Goal: Task Accomplishment & Management: Manage account settings

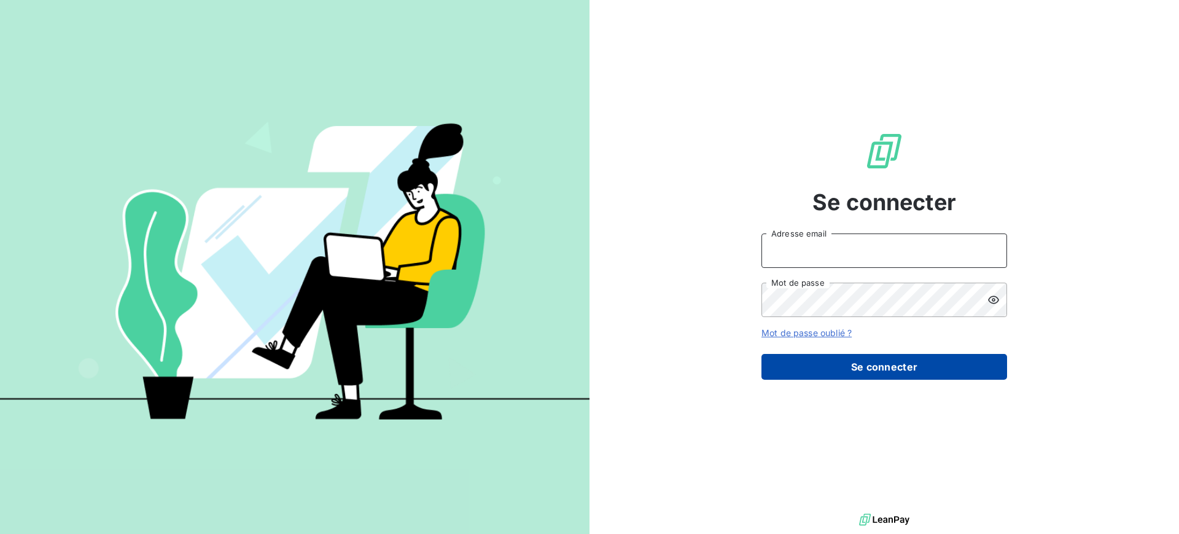
type input "[PERSON_NAME][EMAIL_ADDRESS][DOMAIN_NAME]"
click at [784, 369] on button "Se connecter" at bounding box center [885, 367] width 246 height 26
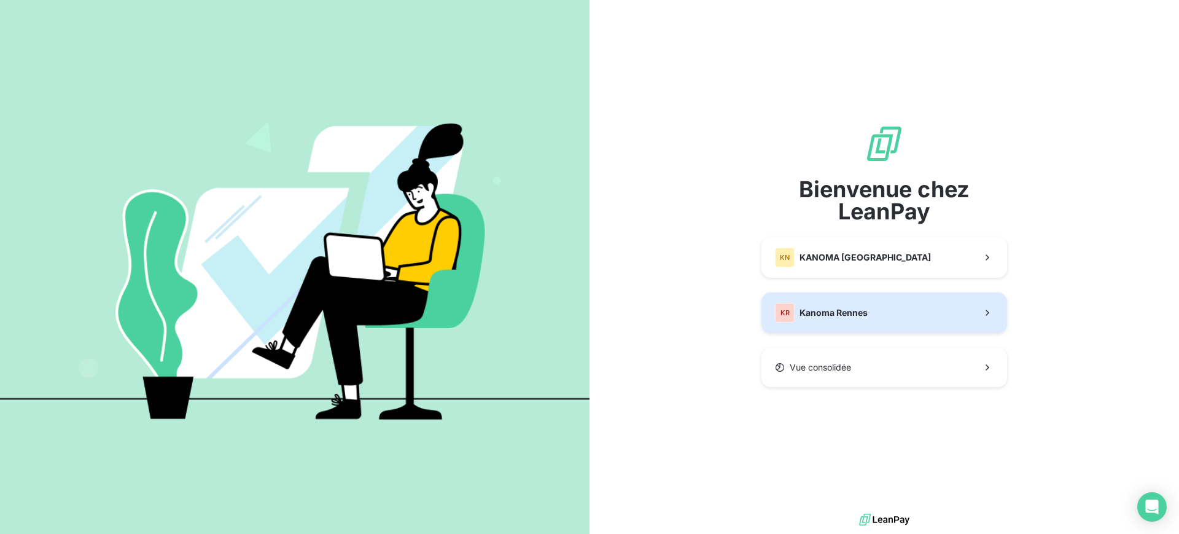
click at [789, 305] on div "KR" at bounding box center [785, 313] width 20 height 20
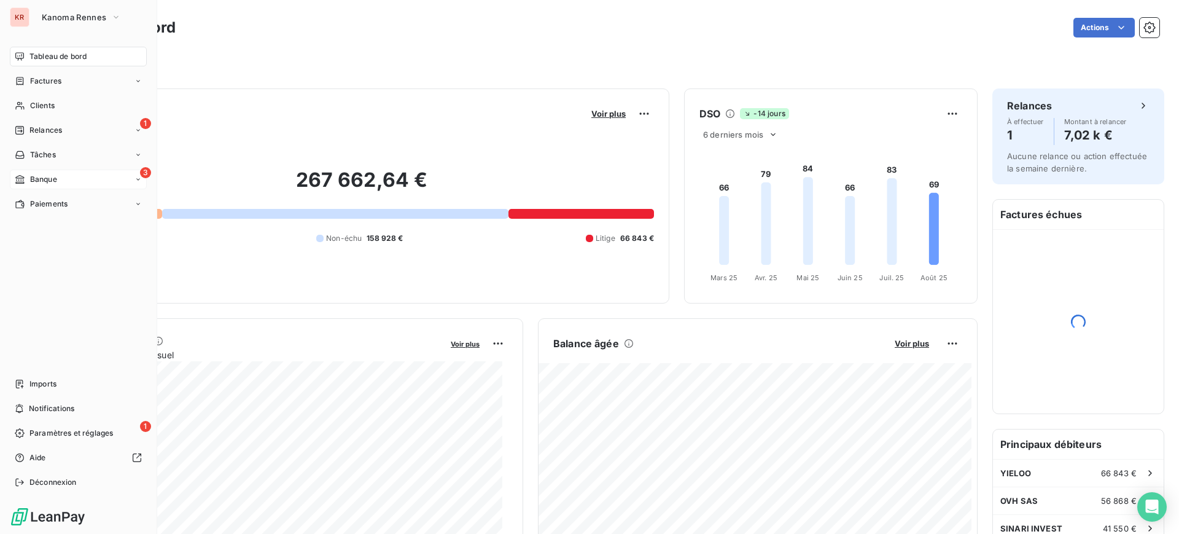
click at [47, 179] on span "Banque" at bounding box center [43, 179] width 27 height 11
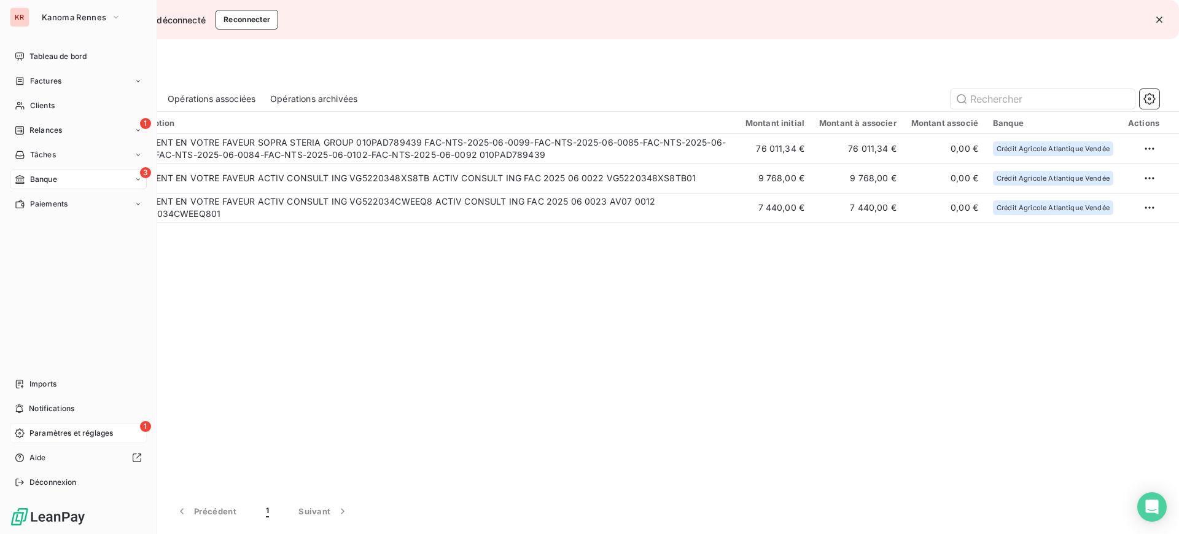
click at [76, 430] on span "Paramètres et réglages" at bounding box center [71, 433] width 84 height 11
